Goal: Information Seeking & Learning: Learn about a topic

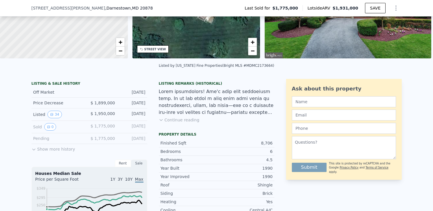
scroll to position [84, 0]
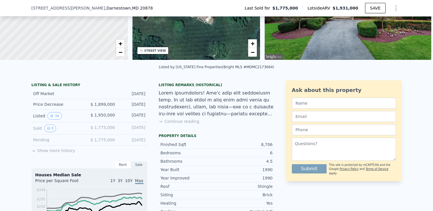
click at [45, 150] on button "Show more history" at bounding box center [54, 150] width 44 height 8
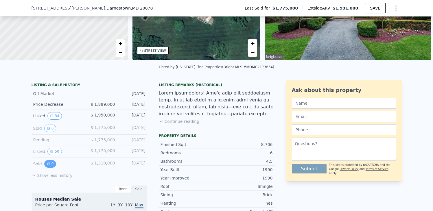
click at [49, 166] on button "0" at bounding box center [50, 164] width 12 height 8
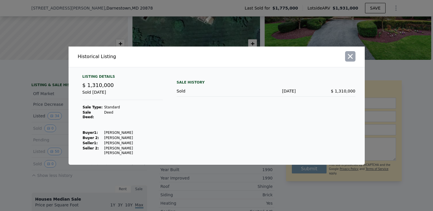
click at [350, 59] on icon "button" at bounding box center [350, 56] width 5 height 5
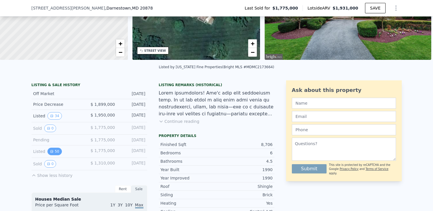
click at [54, 151] on button "50" at bounding box center [54, 152] width 14 height 8
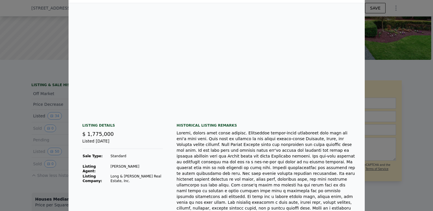
scroll to position [0, 0]
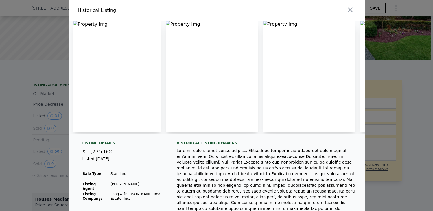
click at [98, 91] on img at bounding box center [117, 76] width 88 height 111
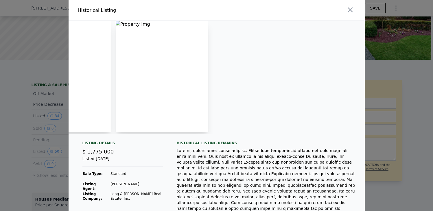
scroll to position [0, 258]
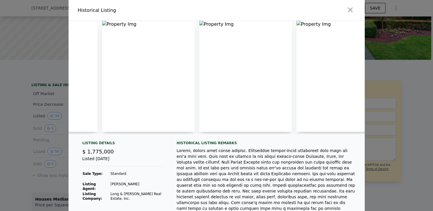
click at [207, 25] on img at bounding box center [245, 76] width 93 height 111
click at [204, 23] on img at bounding box center [245, 76] width 93 height 111
click at [355, 10] on button "button" at bounding box center [350, 10] width 10 height 10
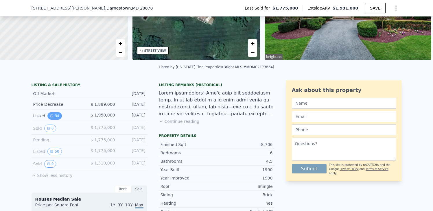
click at [58, 114] on button "34" at bounding box center [54, 116] width 14 height 8
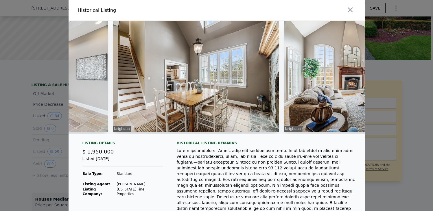
scroll to position [0, 1661]
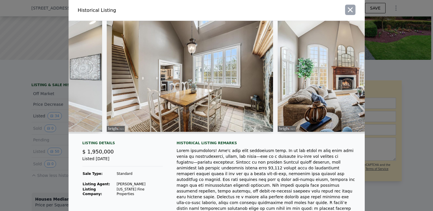
click at [349, 8] on icon "button" at bounding box center [351, 10] width 8 height 8
